Goal: Find specific page/section: Locate a particular part of the current website

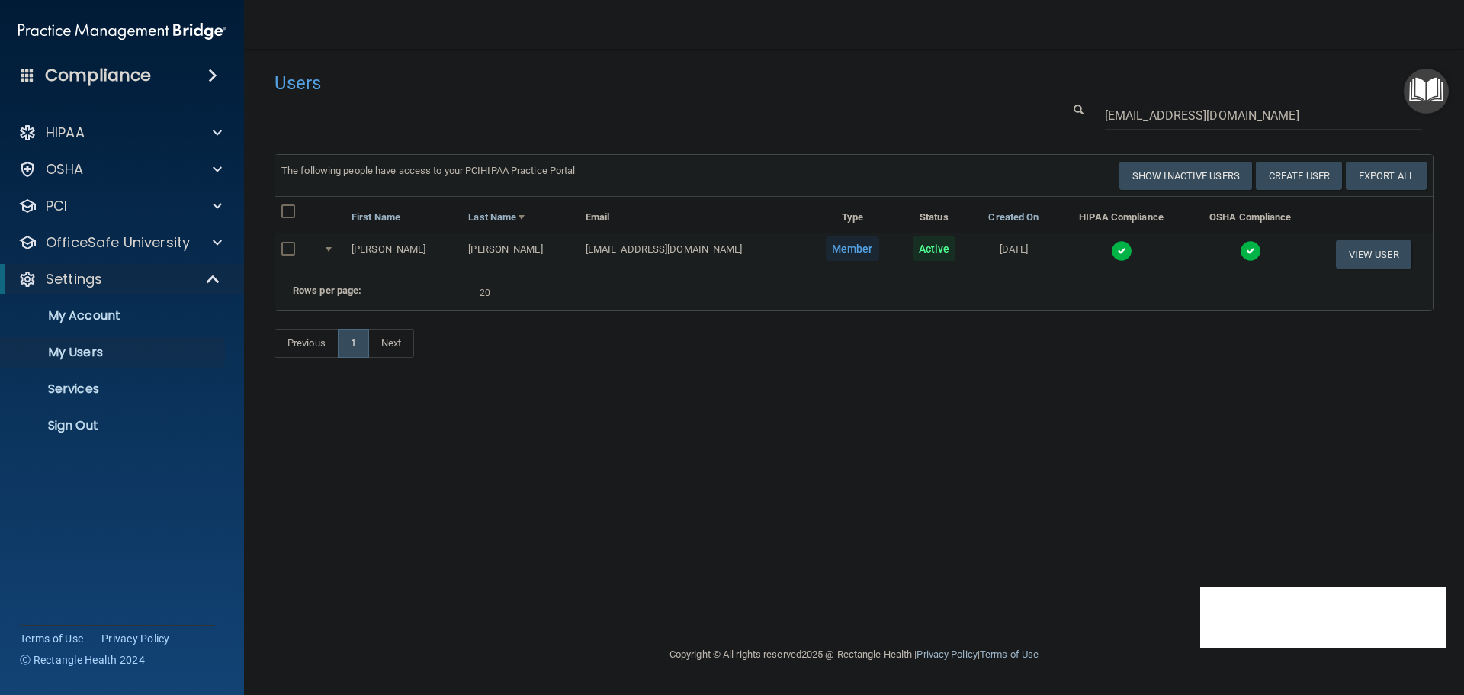
select select "20"
click at [101, 428] on p "Sign Out" at bounding box center [114, 425] width 208 height 15
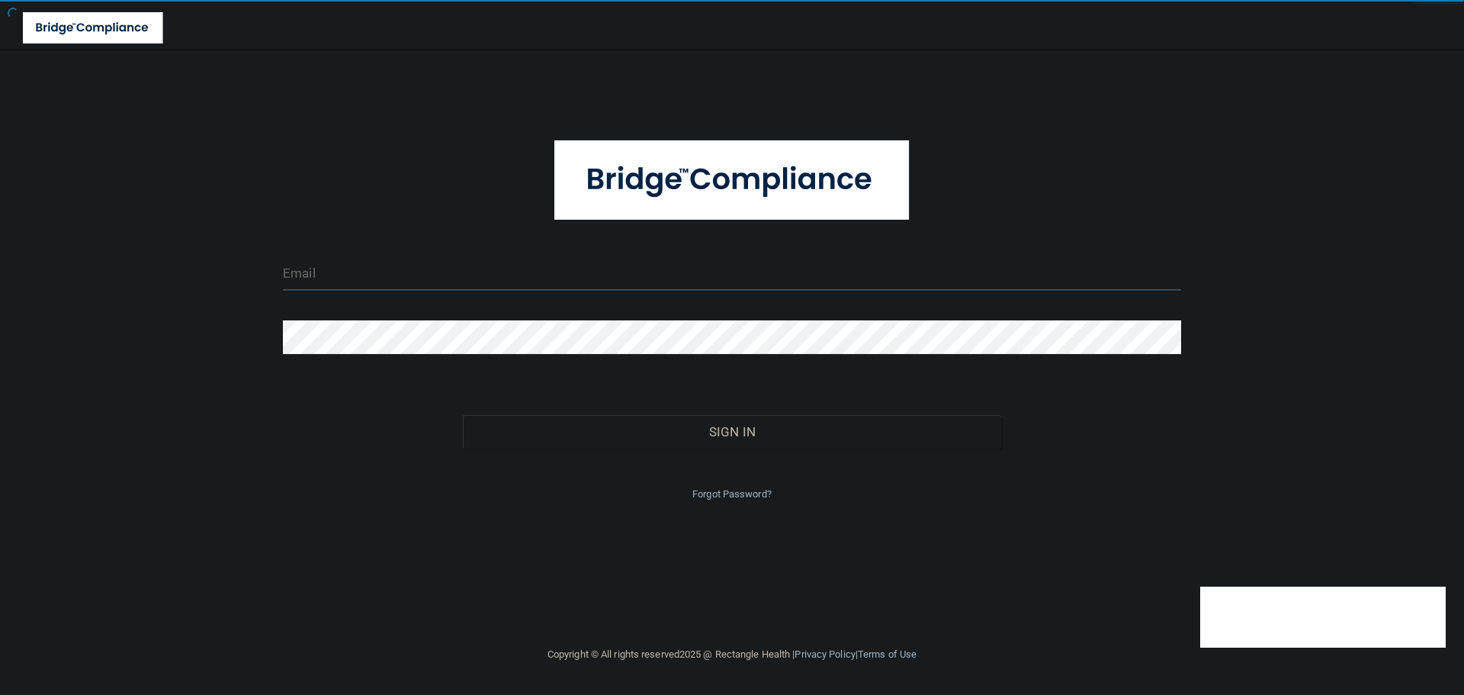
type input "[EMAIL_ADDRESS][DOMAIN_NAME]"
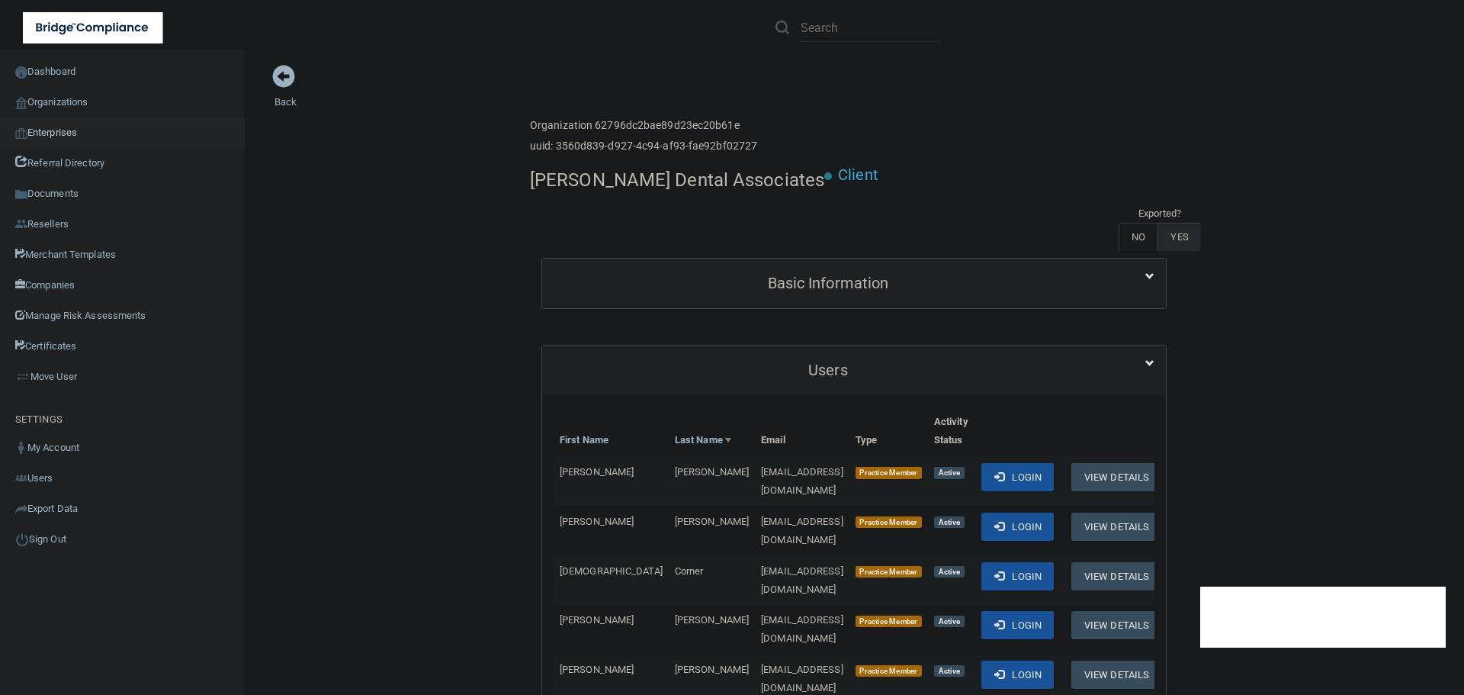
scroll to position [381, 0]
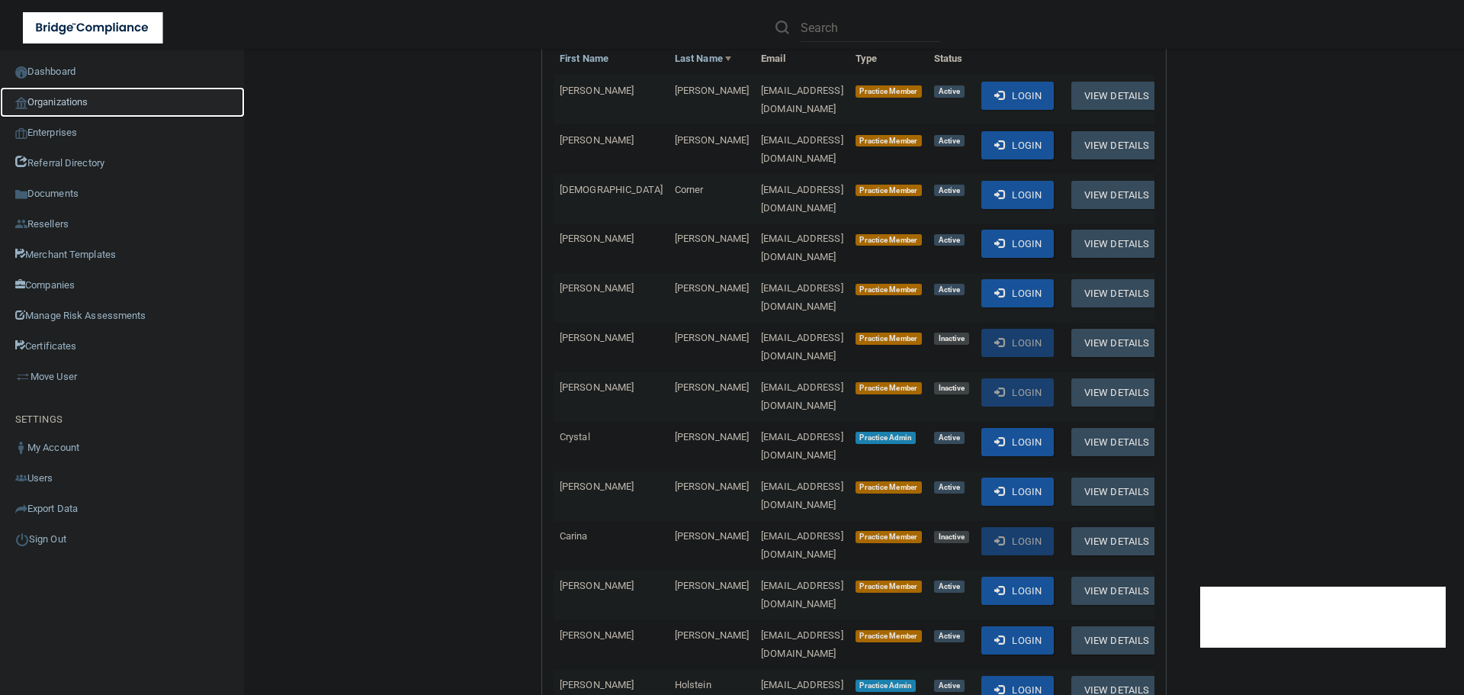
click at [62, 100] on link "Organizations" at bounding box center [122, 102] width 245 height 30
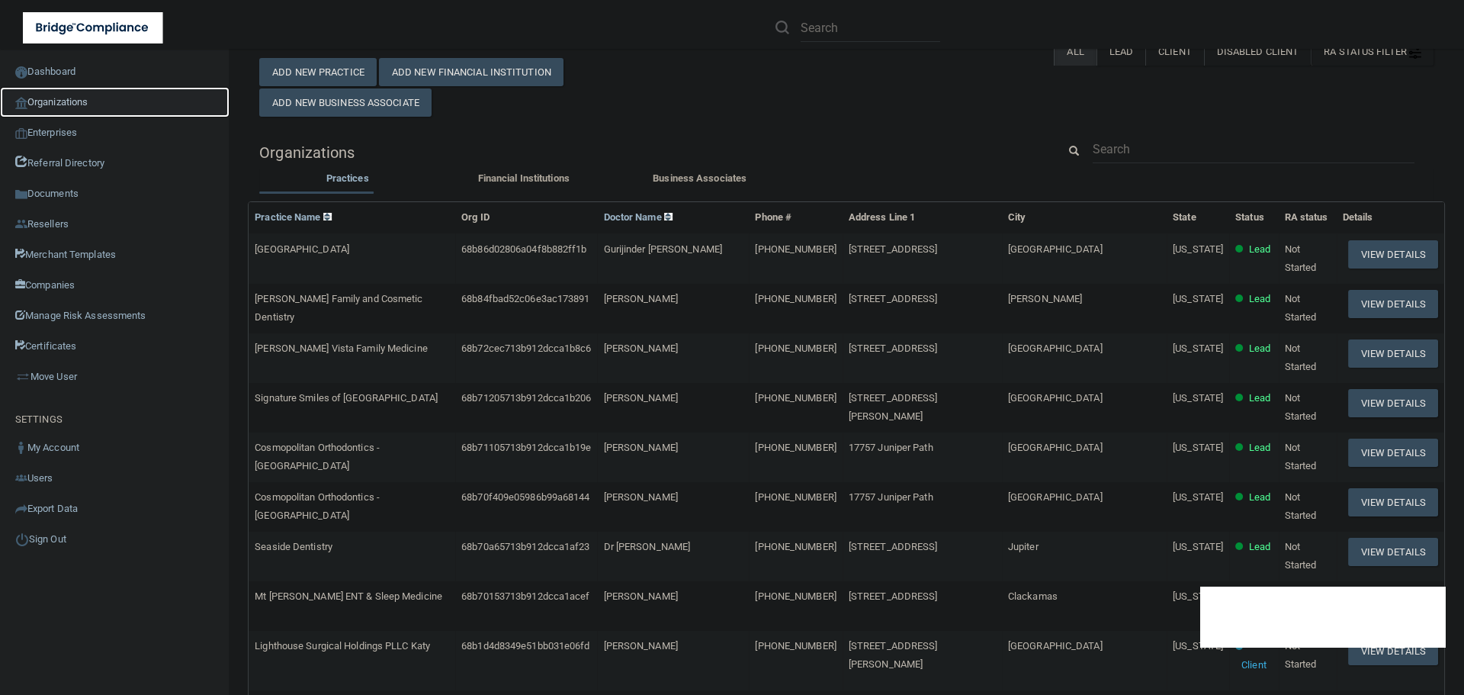
scroll to position [5, 0]
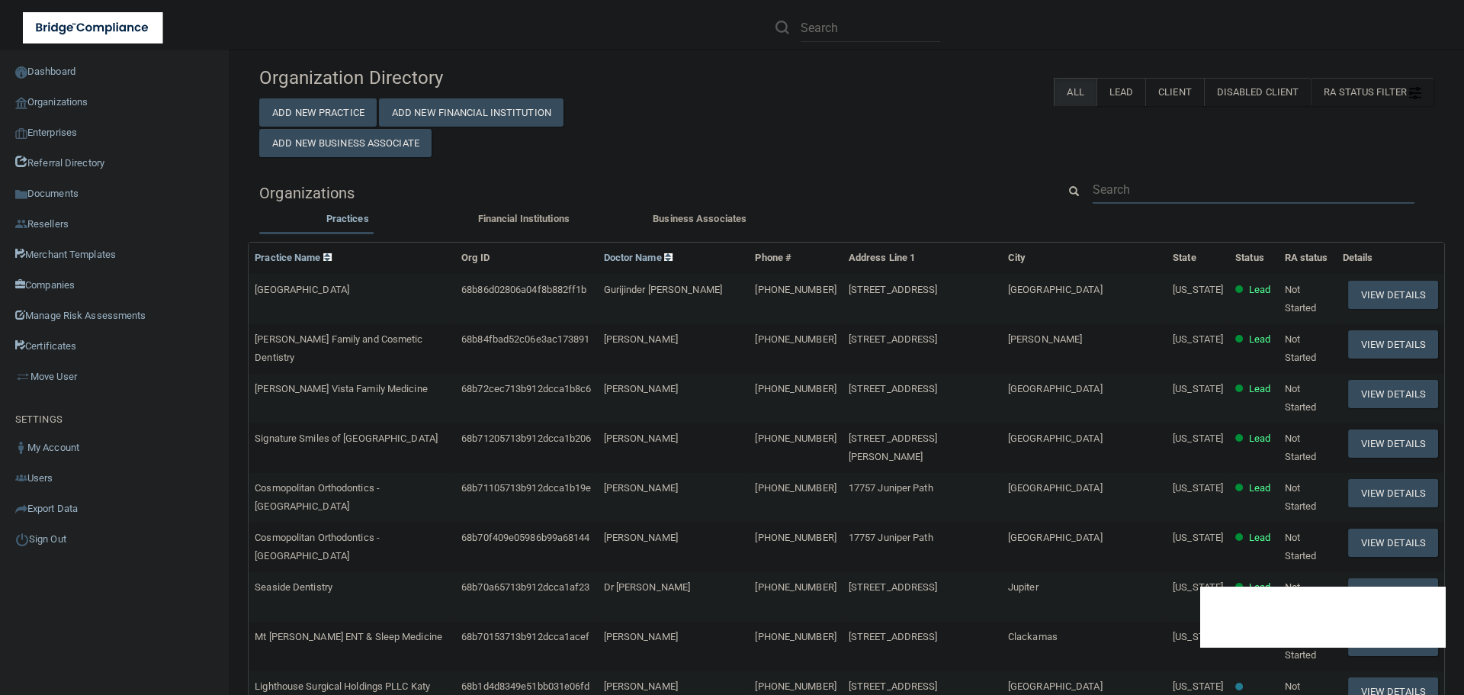
click at [1132, 176] on input "text" at bounding box center [1254, 189] width 322 height 28
paste input "Lake Dental Care"
type input "Lake Dental Care"
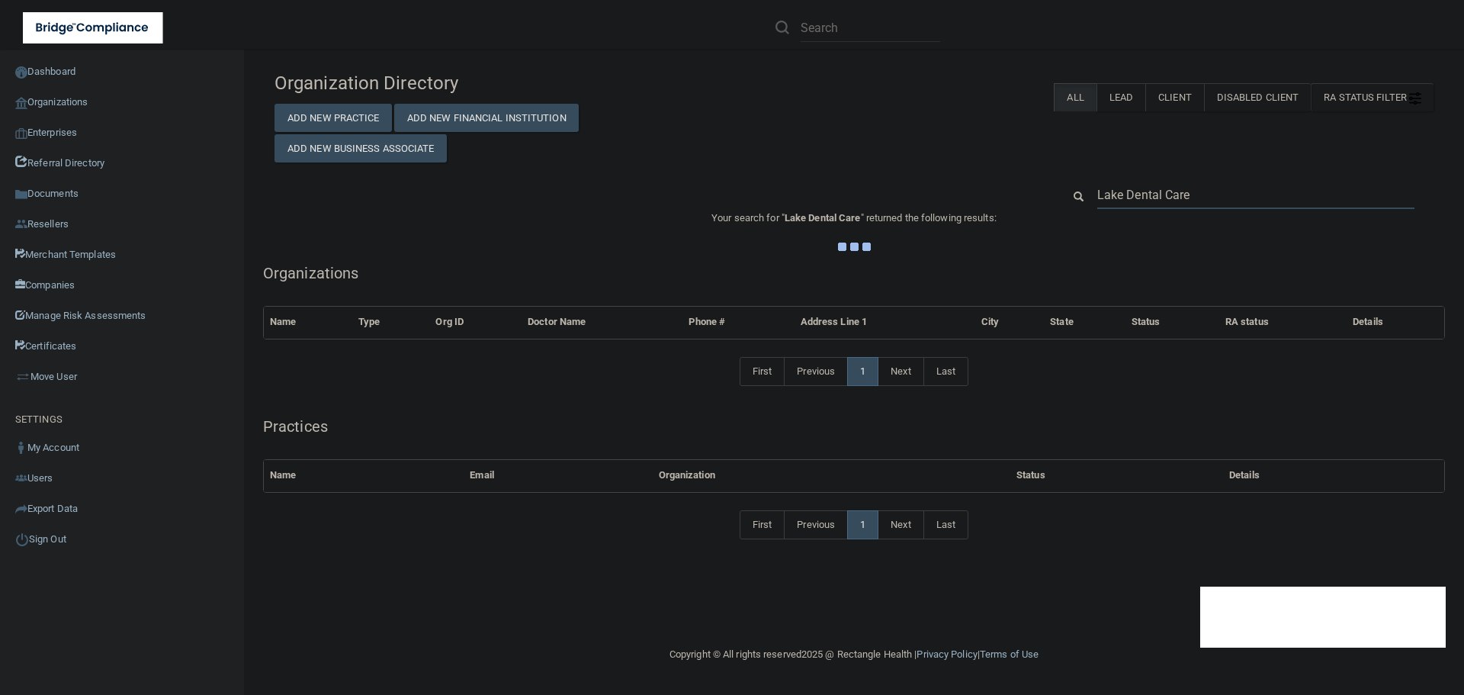
scroll to position [0, 0]
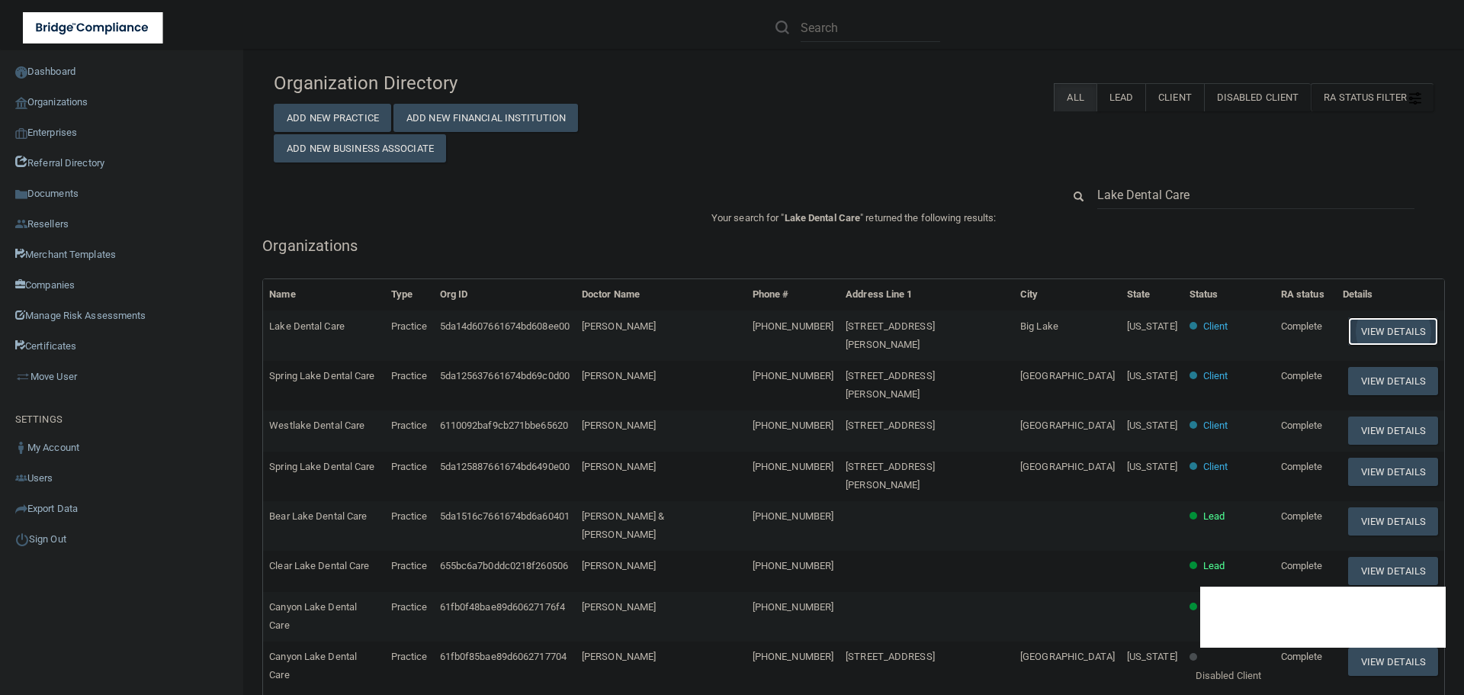
click at [1362, 324] on button "View Details" at bounding box center [1393, 331] width 90 height 28
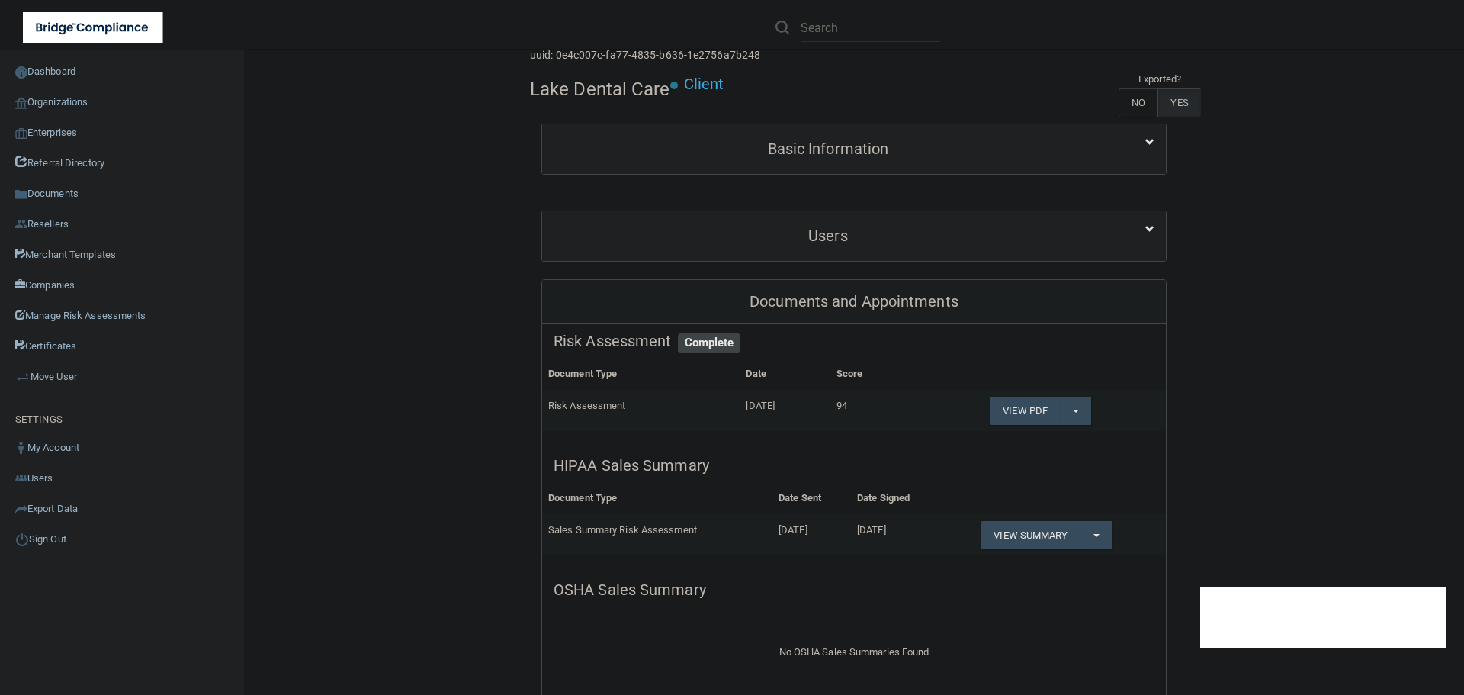
scroll to position [229, 0]
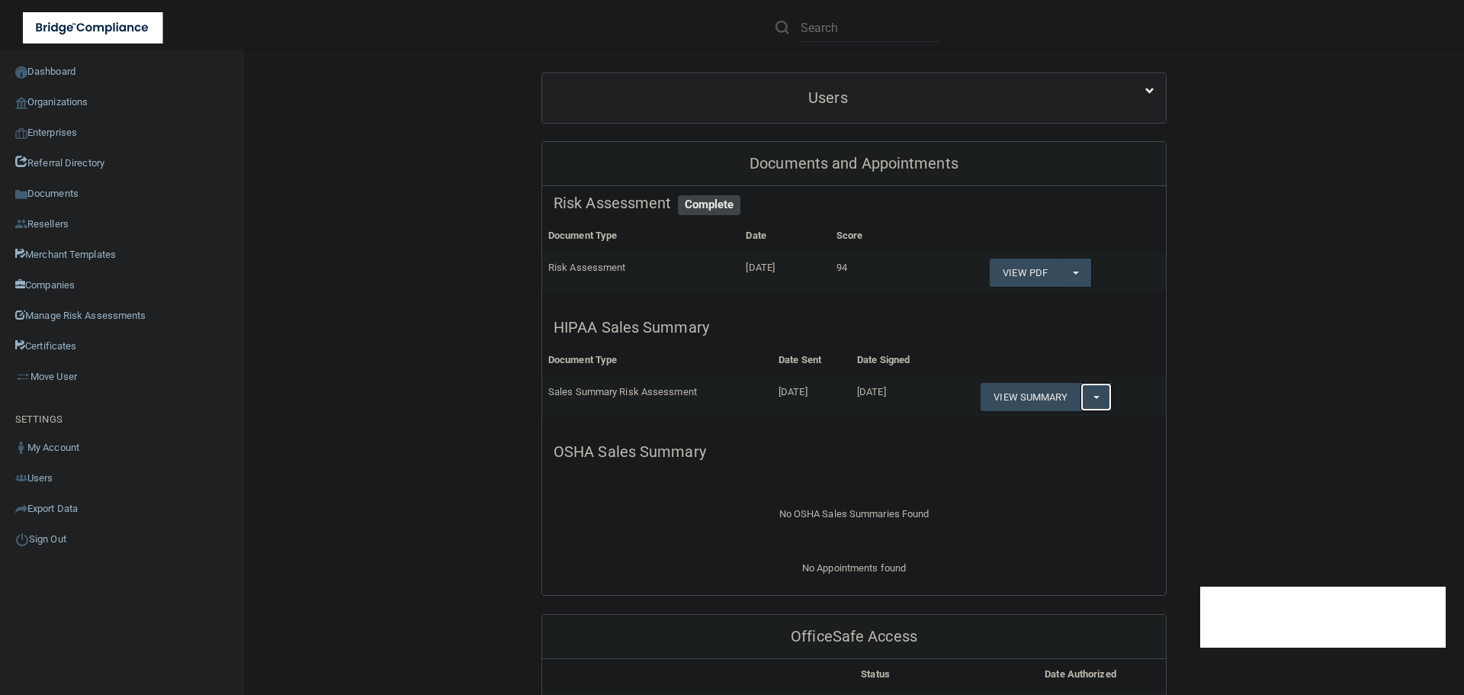
click at [1092, 392] on button "Split button!" at bounding box center [1095, 397] width 31 height 28
click at [1041, 427] on link "Download as PDF" at bounding box center [1043, 427] width 127 height 23
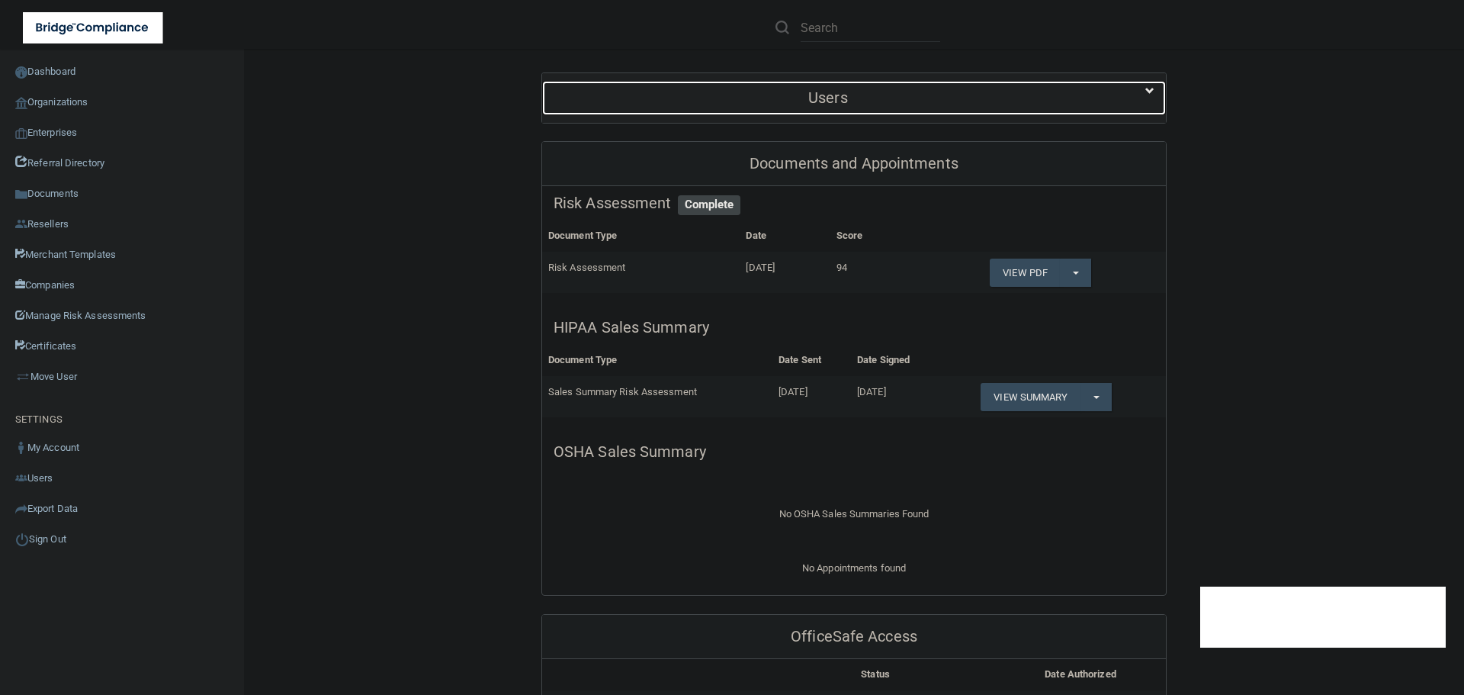
click at [788, 113] on div "Users" at bounding box center [828, 98] width 572 height 34
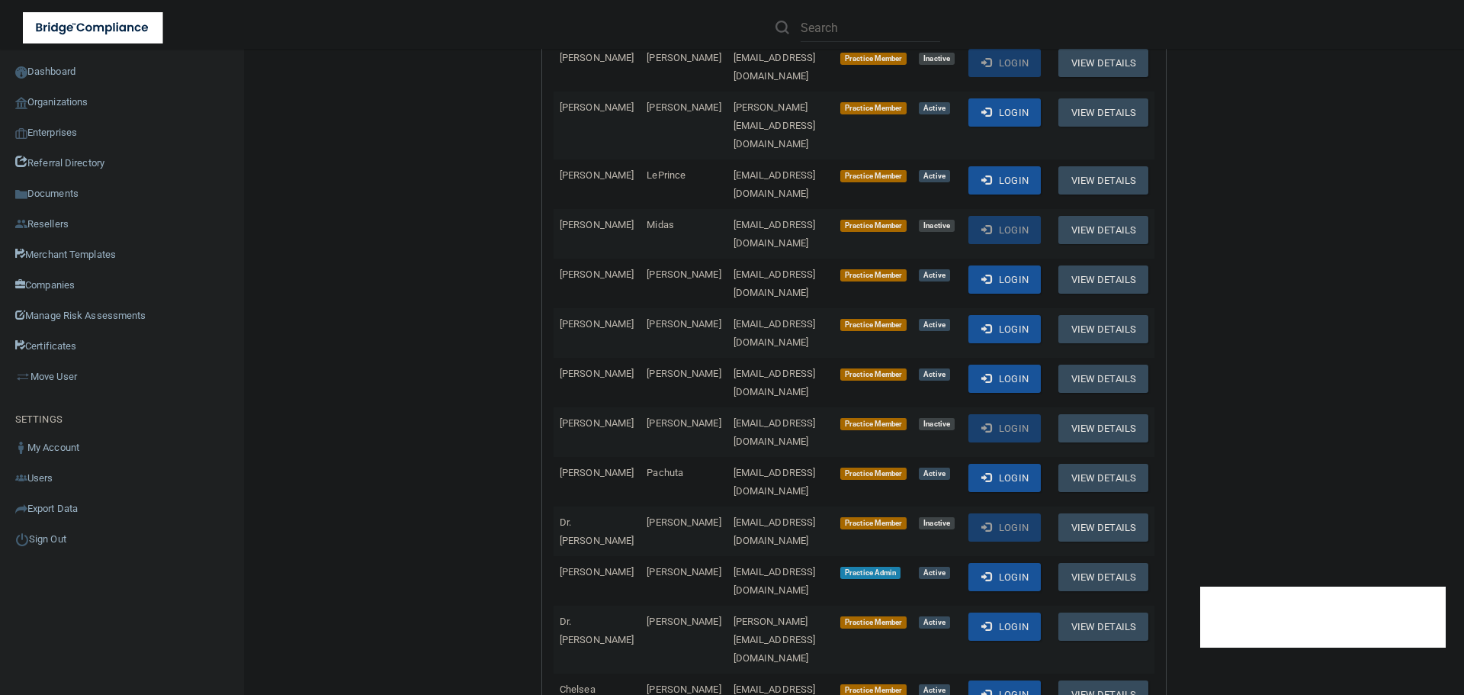
scroll to position [1449, 0]
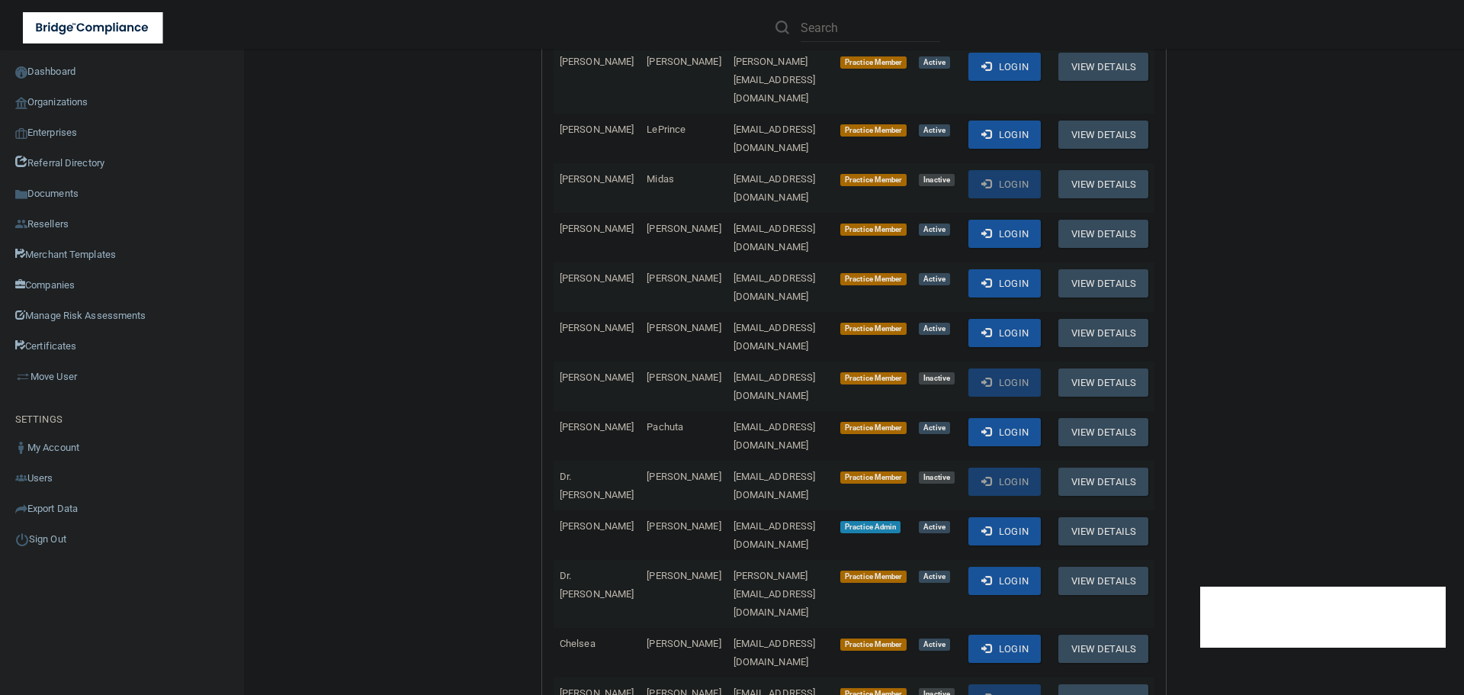
drag, startPoint x: 637, startPoint y: 339, endPoint x: 553, endPoint y: 339, distance: 83.9
copy tr "Kyle Skjei"
